Goal: Communication & Community: Answer question/provide support

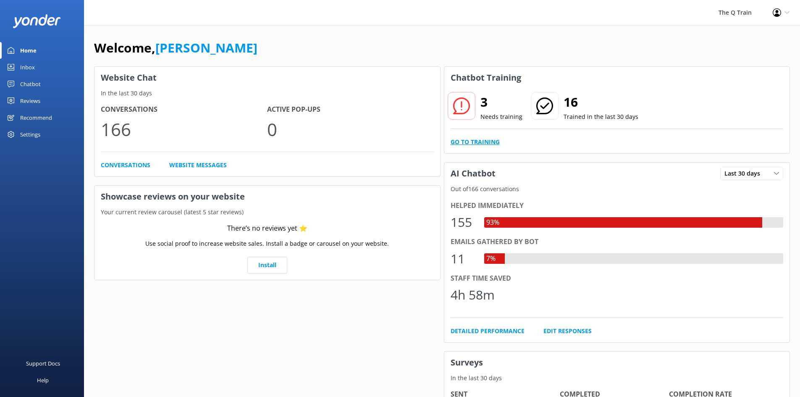
click at [489, 144] on link "Go to Training" at bounding box center [474, 141] width 49 height 9
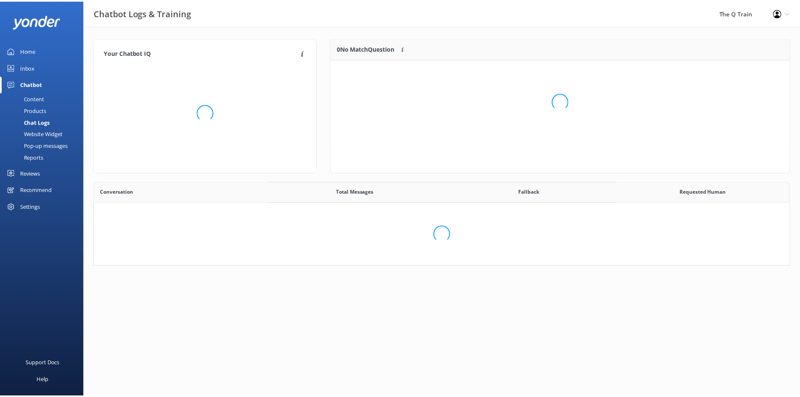
scroll to position [288, 689]
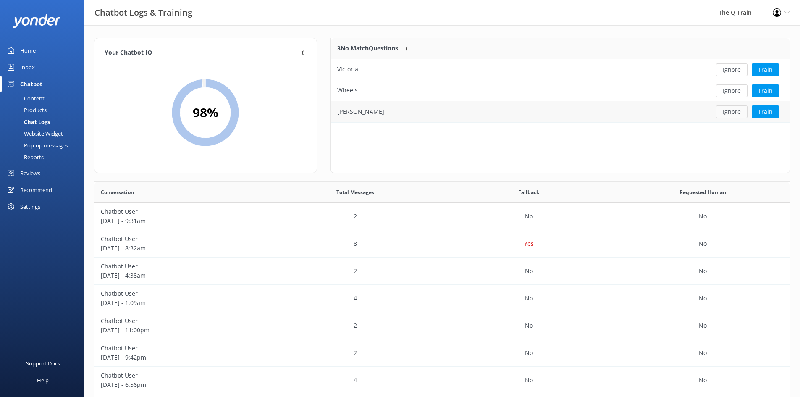
click at [732, 113] on button "Ignore" at bounding box center [731, 111] width 31 height 13
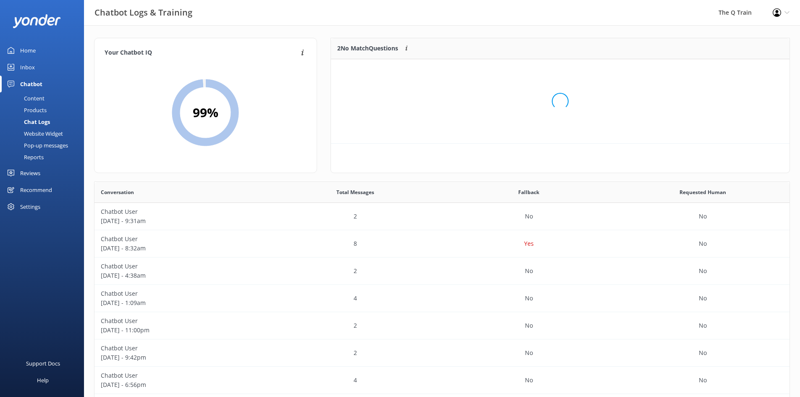
scroll to position [57, 452]
click at [733, 93] on button "Ignore" at bounding box center [731, 90] width 31 height 13
click at [733, 71] on button "Ignore" at bounding box center [731, 69] width 31 height 13
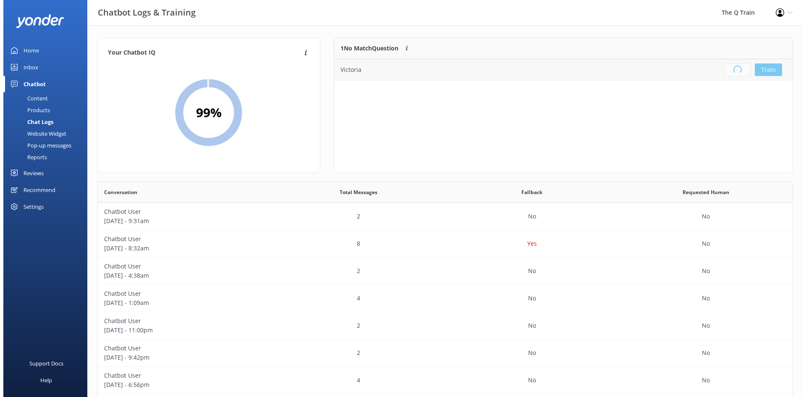
scroll to position [99, 452]
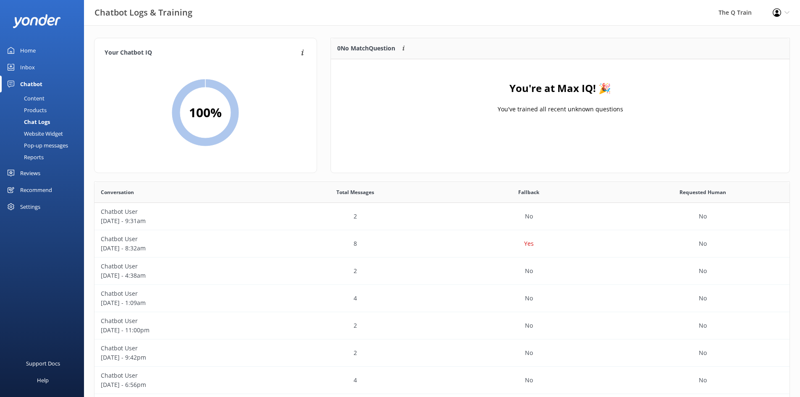
click at [43, 100] on div "Content" at bounding box center [24, 98] width 39 height 12
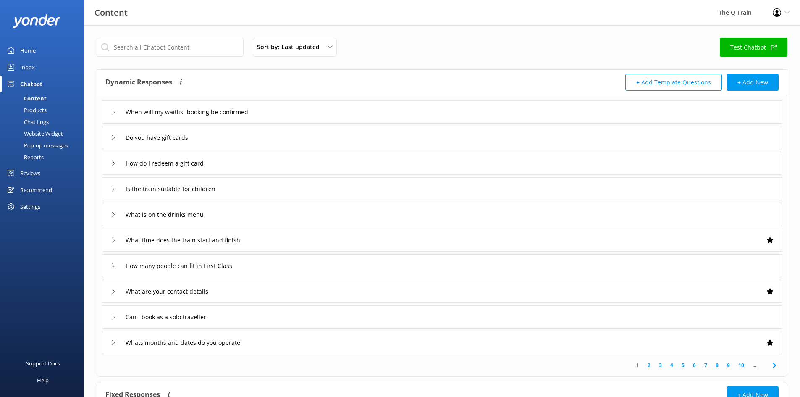
click at [29, 68] on div "Inbox" at bounding box center [27, 67] width 15 height 17
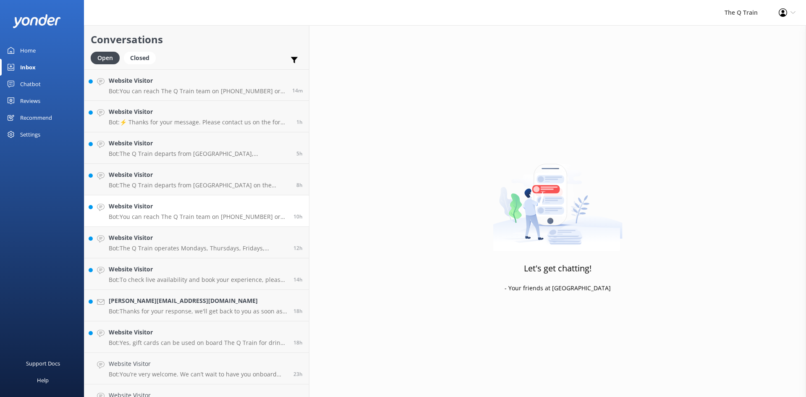
scroll to position [84, 0]
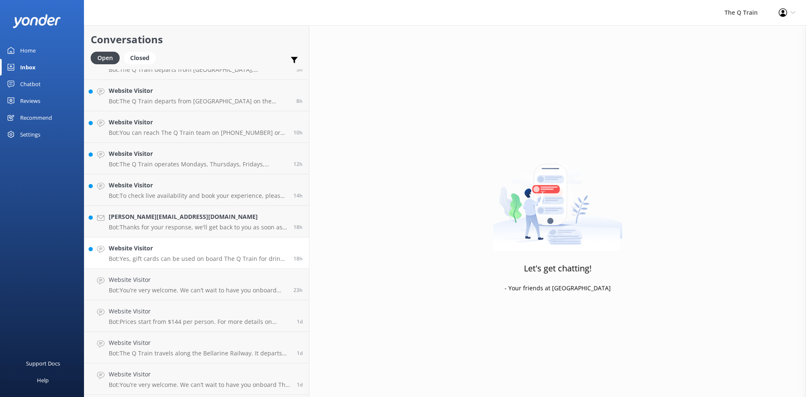
click at [141, 252] on h4 "Website Visitor" at bounding box center [198, 248] width 178 height 9
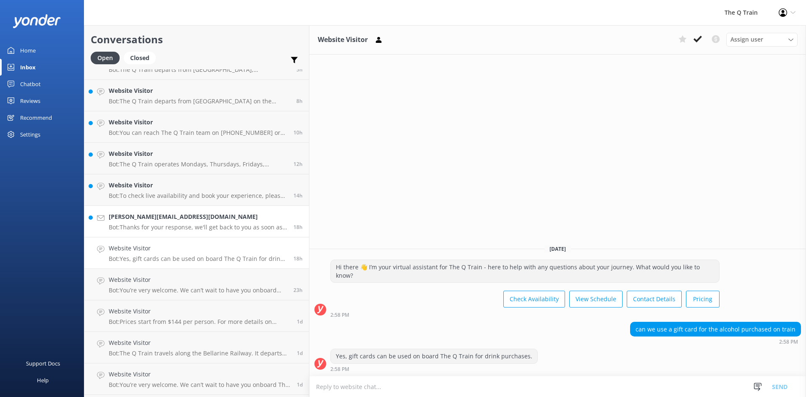
click at [175, 220] on h4 "[PERSON_NAME][EMAIL_ADDRESS][DOMAIN_NAME]" at bounding box center [198, 216] width 178 height 9
